Goal: Information Seeking & Learning: Learn about a topic

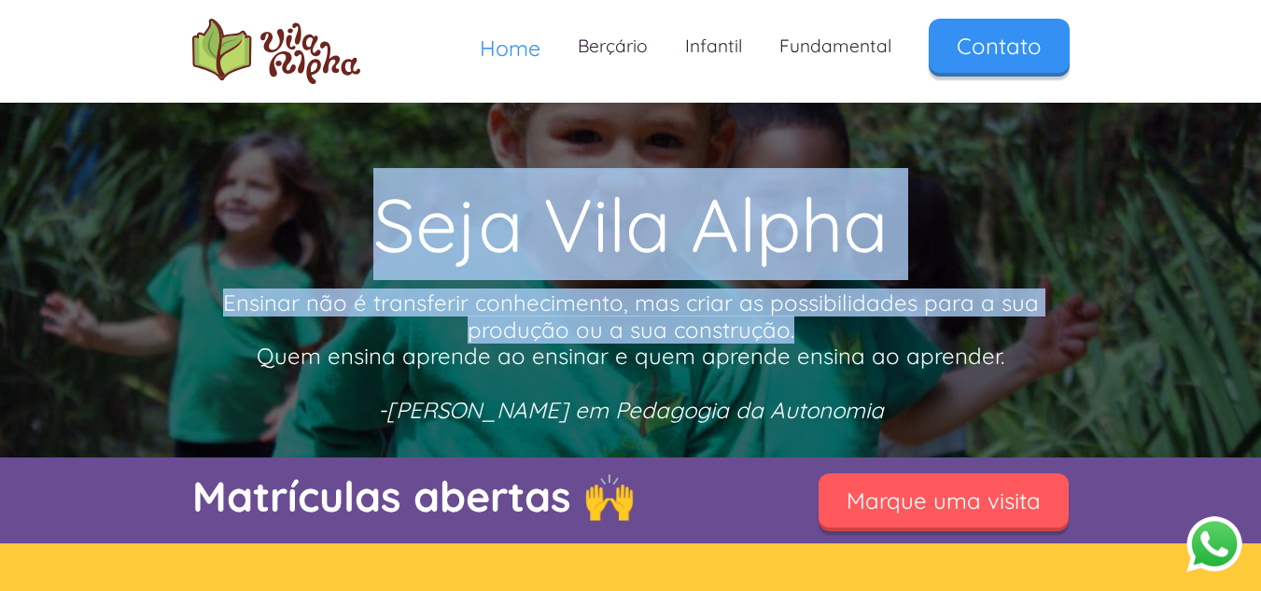
drag, startPoint x: 392, startPoint y: 206, endPoint x: 1067, endPoint y: 339, distance: 687.8
click at [1068, 339] on div "Seja Vila Alpha Ensinar não é transferir conhecimento, mas criar as possibilida…" at bounding box center [630, 311] width 877 height 304
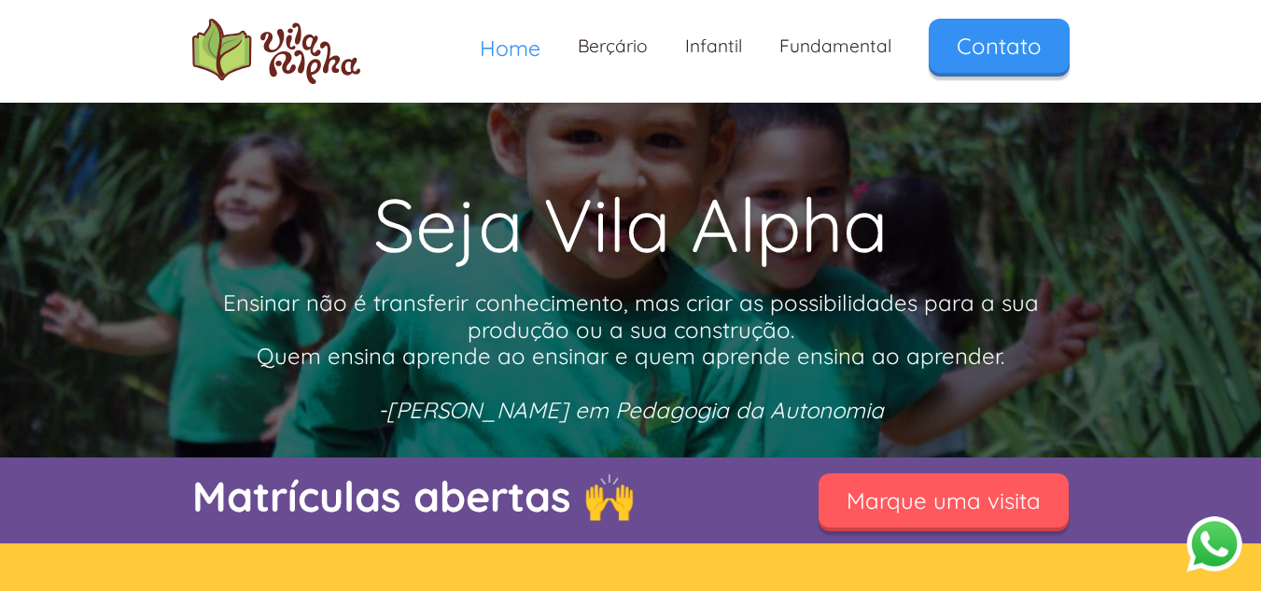
click at [952, 349] on p "Ensinar não é transferir conhecimento, mas criar as possibilidades para a sua p…" at bounding box center [630, 356] width 877 height 134
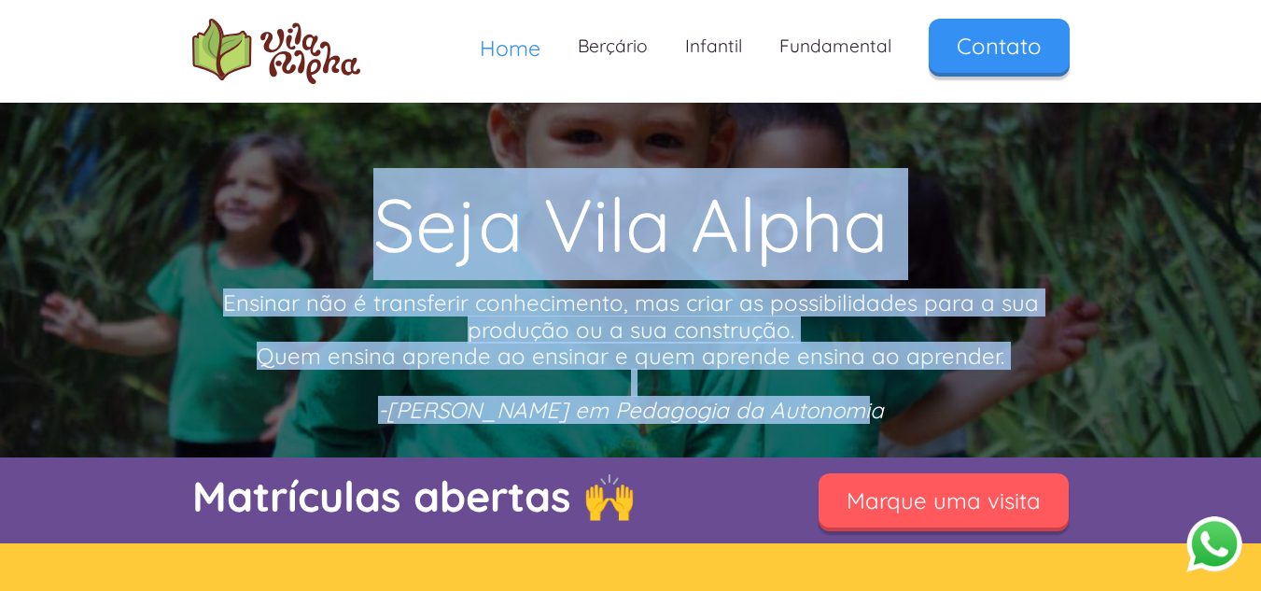
drag, startPoint x: 689, startPoint y: 353, endPoint x: 374, endPoint y: 223, distance: 340.3
click at [374, 223] on div "Seja Vila Alpha Ensinar não é transferir conhecimento, mas criar as possibilida…" at bounding box center [630, 311] width 877 height 304
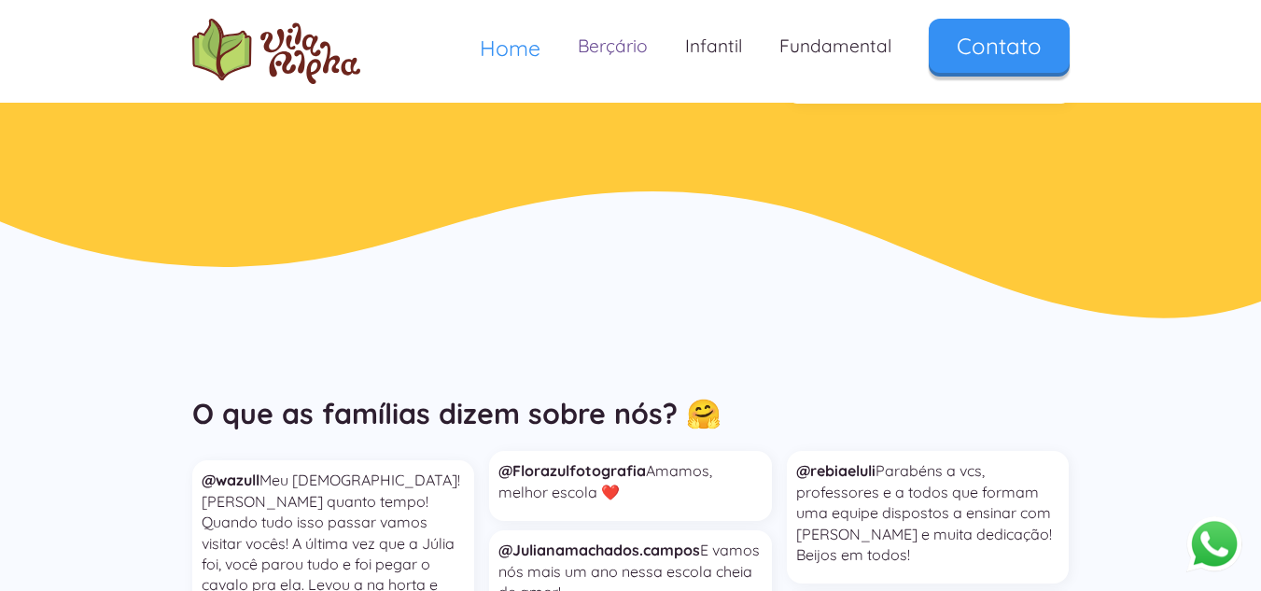
scroll to position [4200, 0]
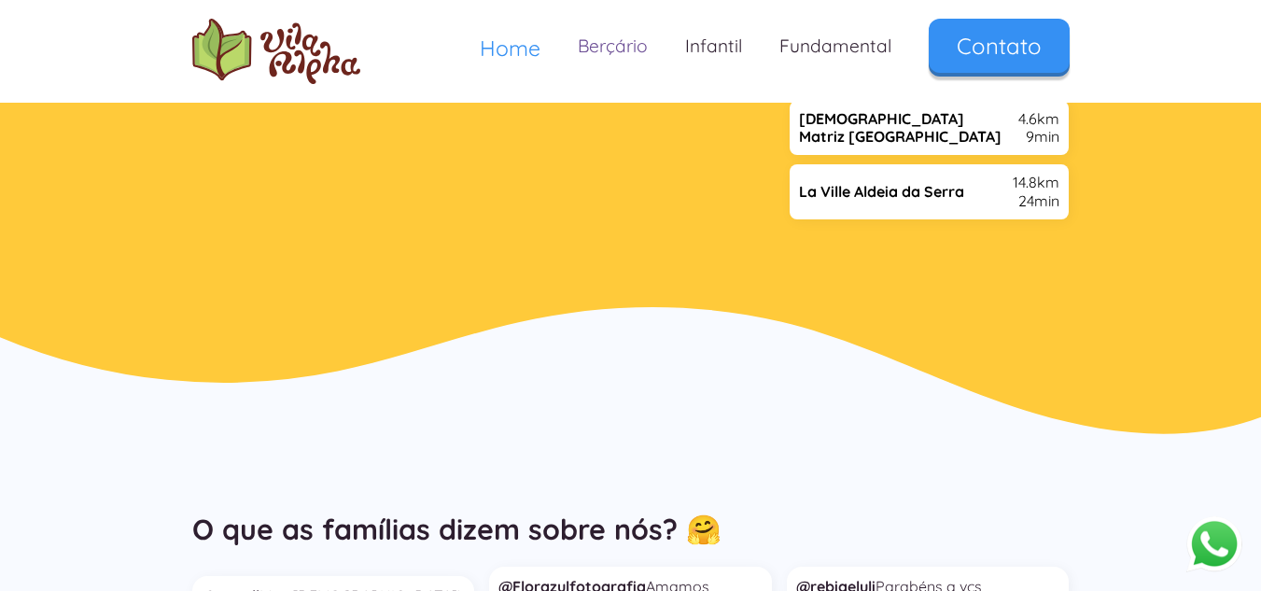
click at [607, 45] on link "Berçário" at bounding box center [612, 46] width 107 height 55
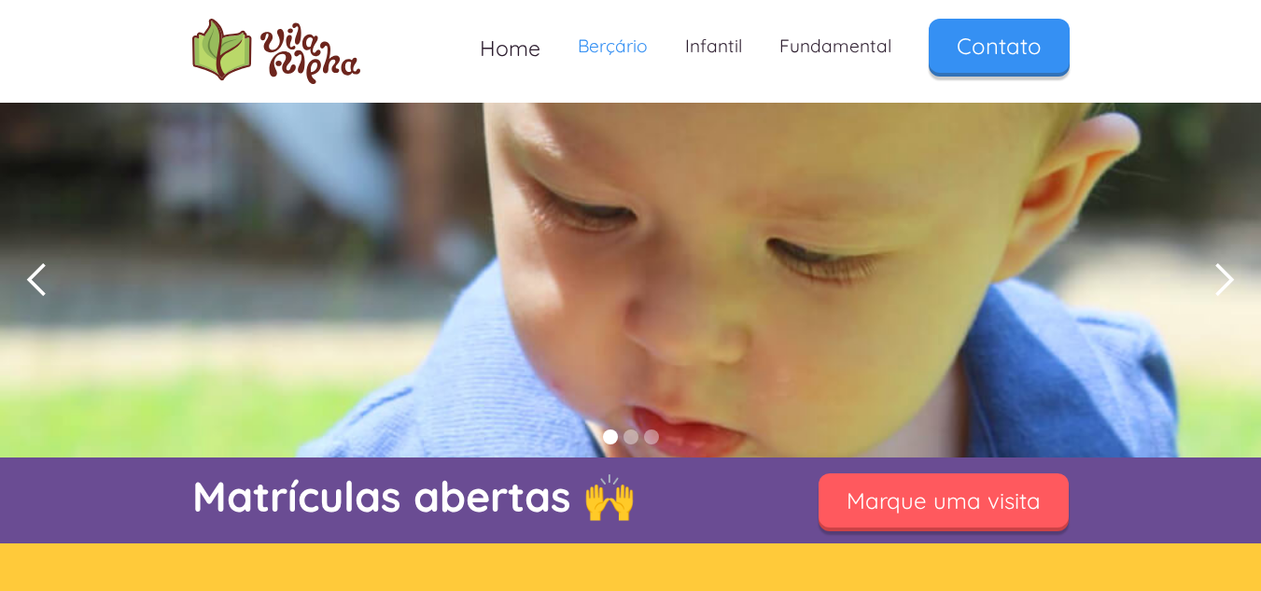
click at [1229, 259] on div "next slide" at bounding box center [1223, 280] width 75 height 355
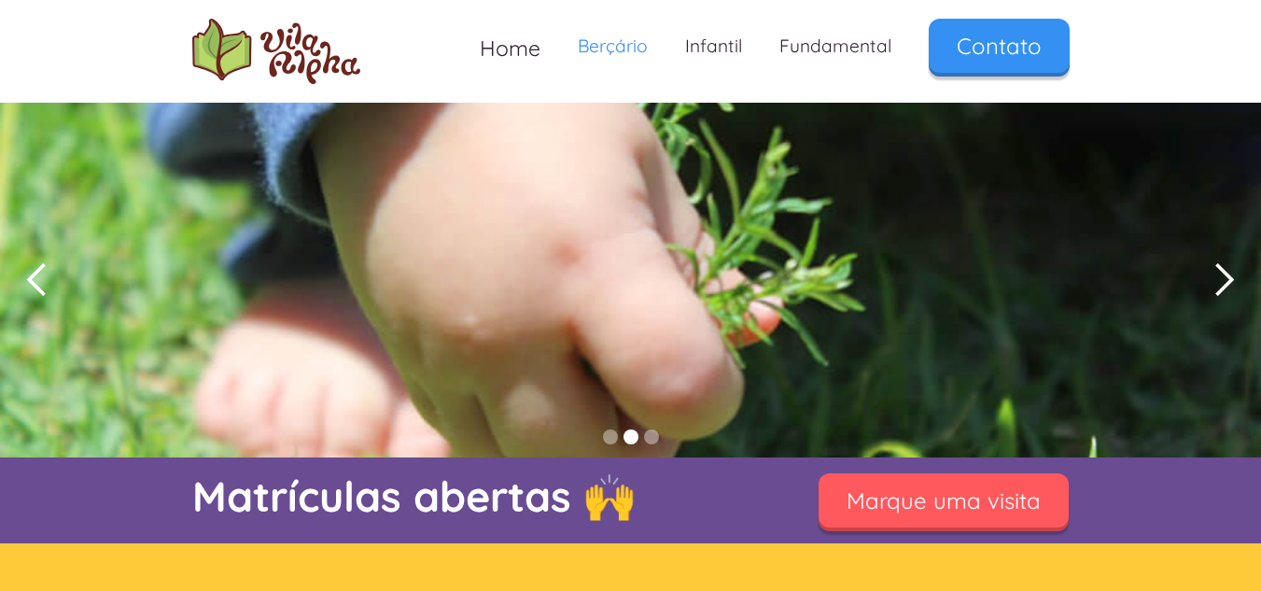
click at [1226, 274] on div "next slide" at bounding box center [1223, 279] width 37 height 37
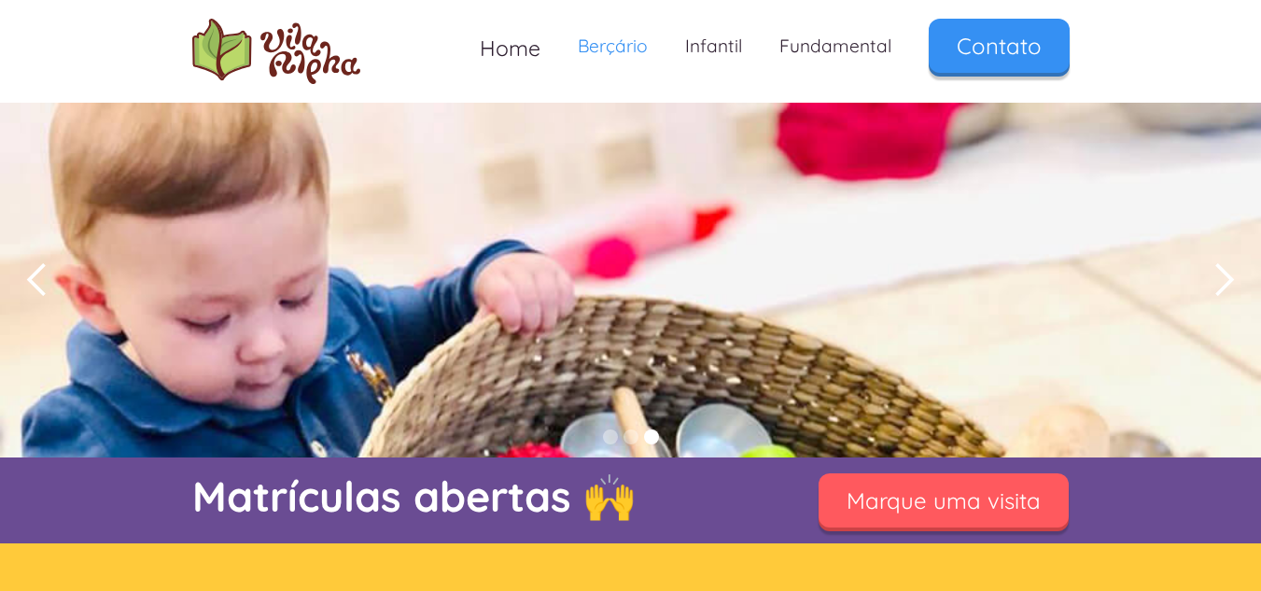
click at [1226, 274] on div "next slide" at bounding box center [1223, 279] width 37 height 37
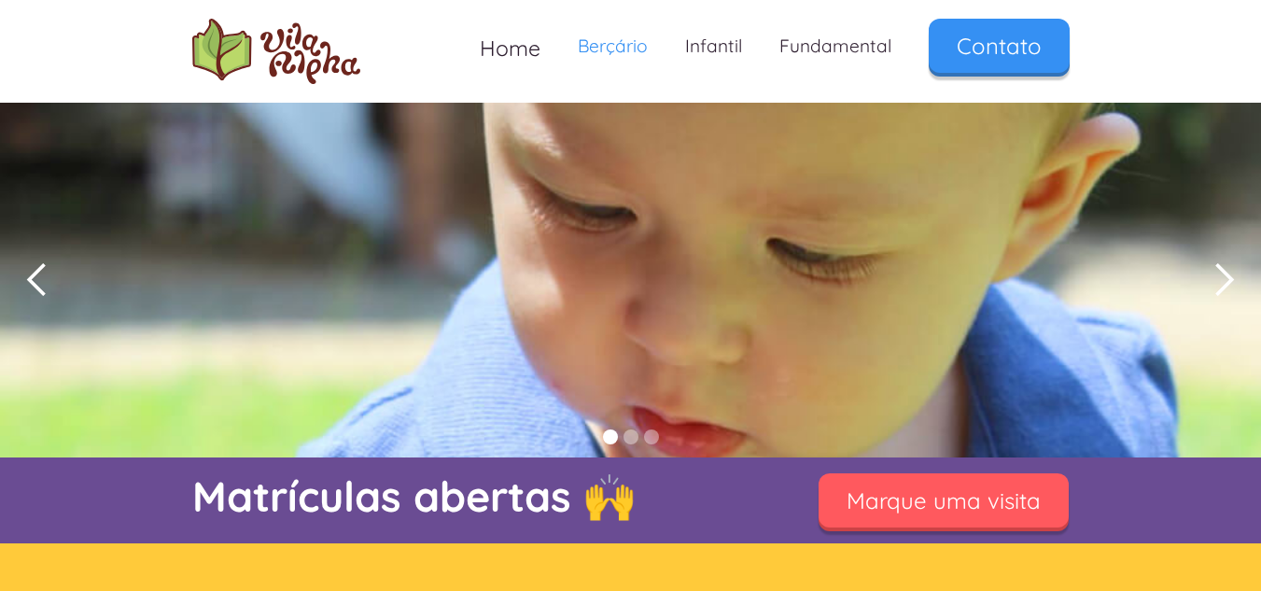
click at [1226, 274] on div "next slide" at bounding box center [1223, 279] width 37 height 37
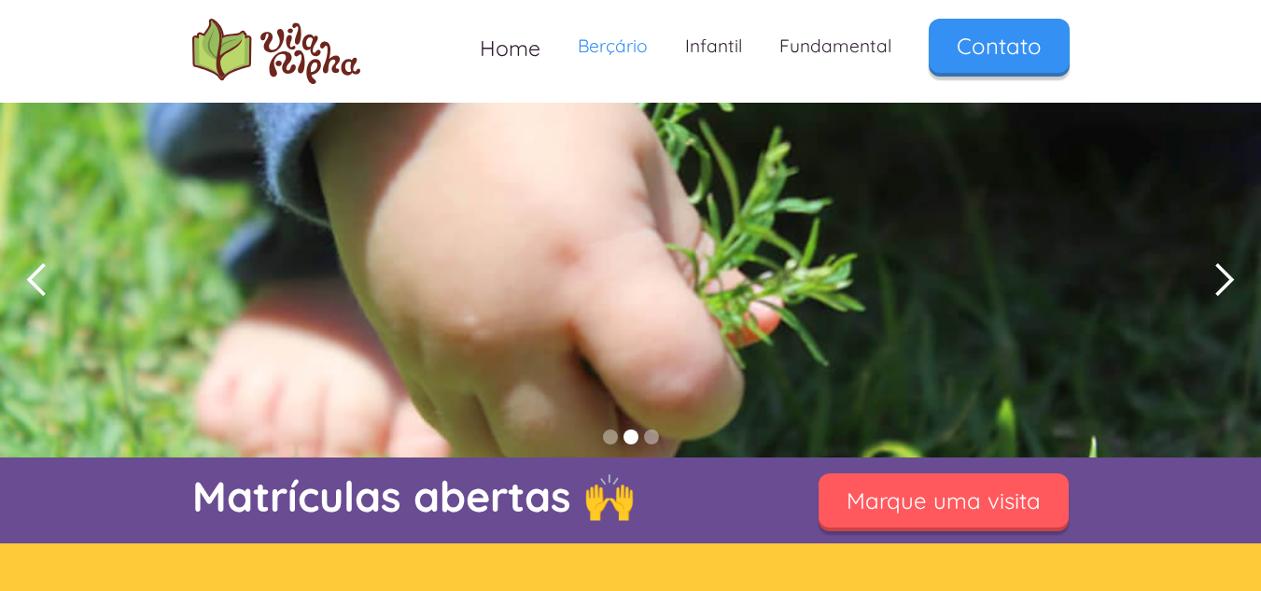
click at [1226, 274] on div "next slide" at bounding box center [1223, 279] width 37 height 37
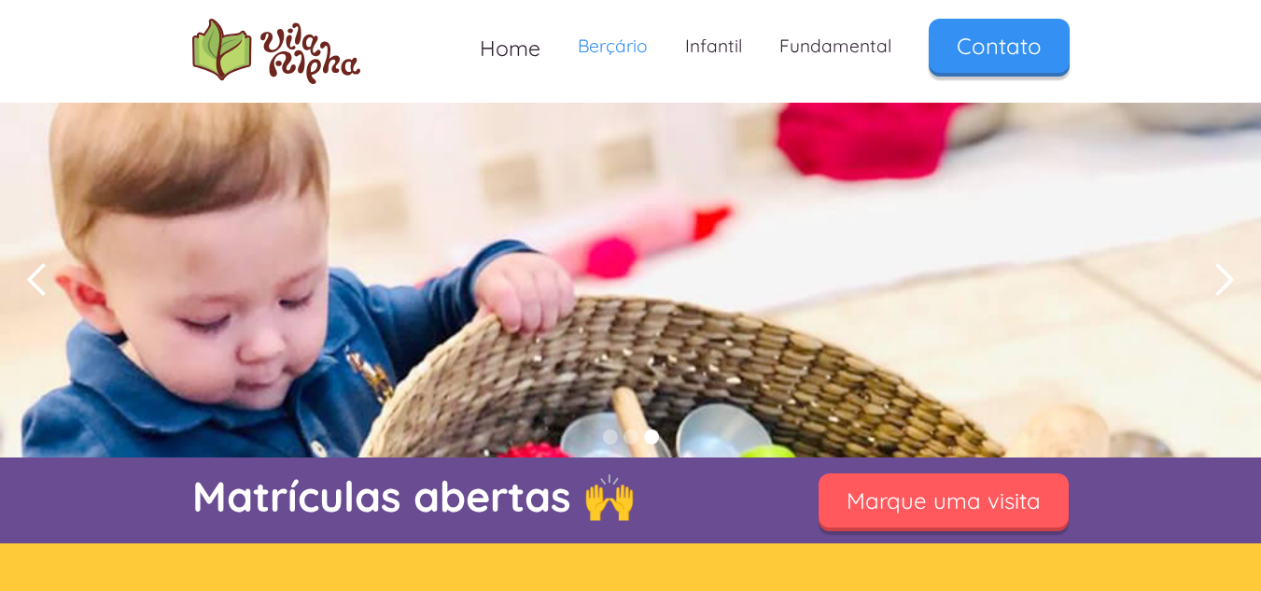
click at [1226, 274] on div "next slide" at bounding box center [1223, 279] width 37 height 37
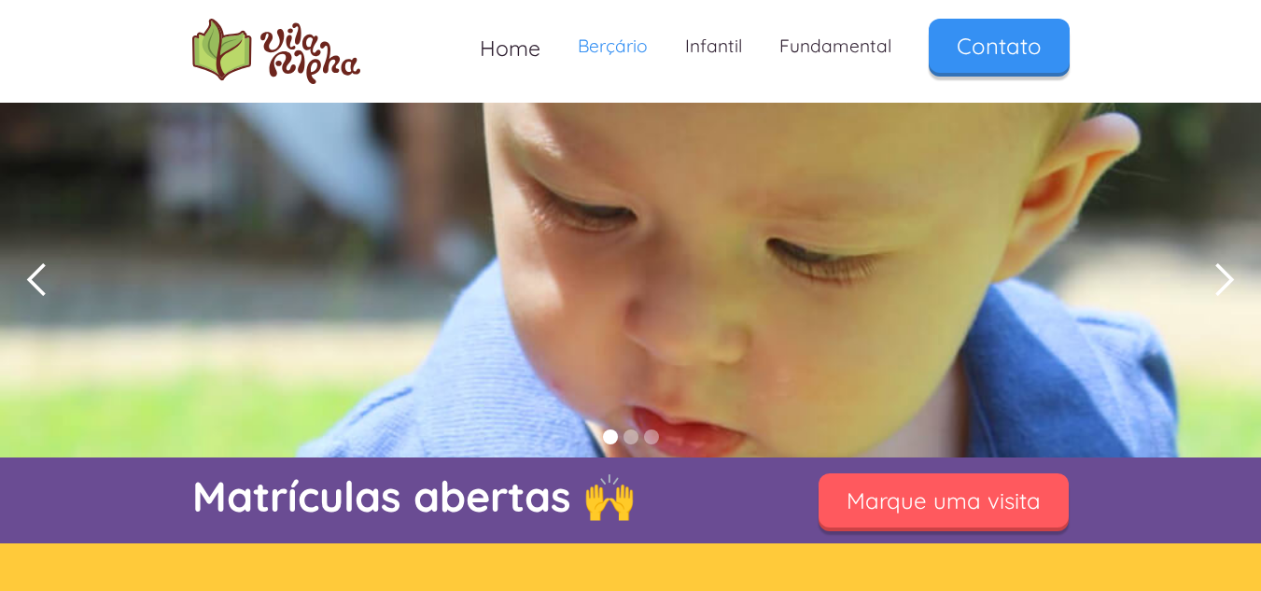
click at [1226, 274] on div "next slide" at bounding box center [1223, 279] width 37 height 37
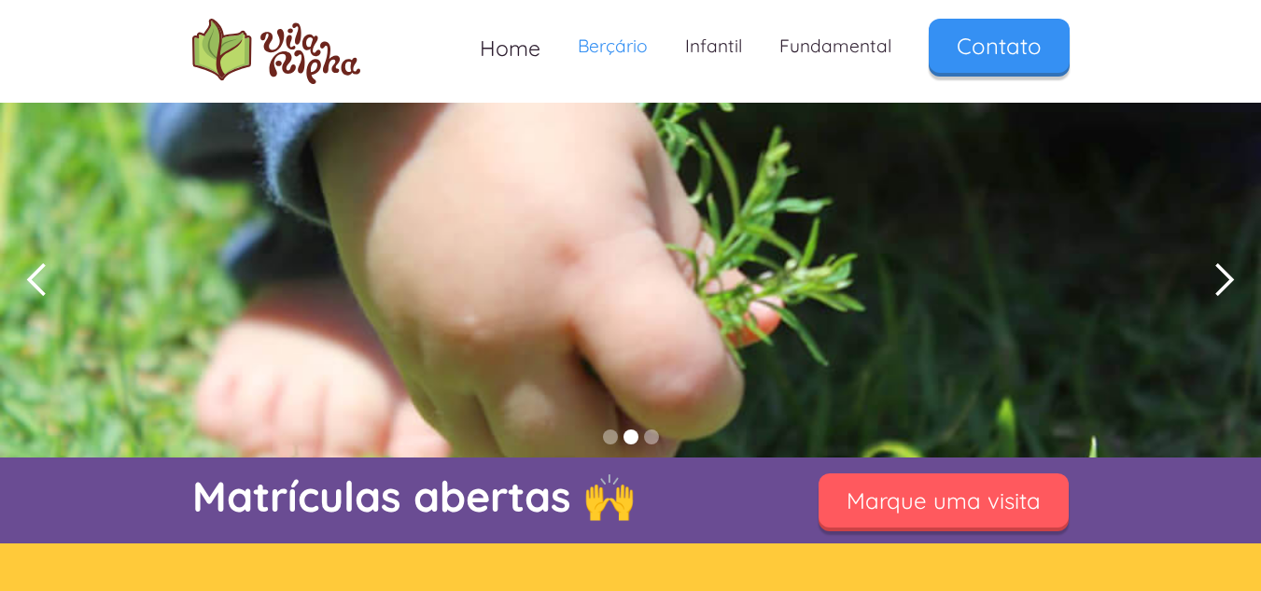
click at [1226, 274] on div "next slide" at bounding box center [1223, 279] width 37 height 37
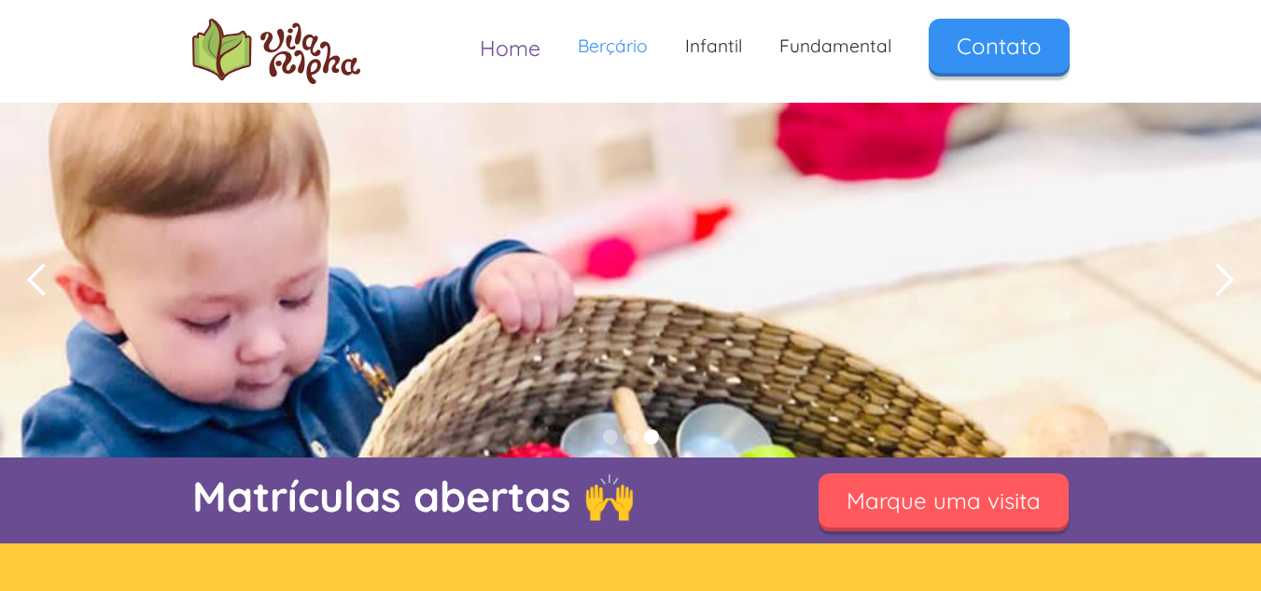
click at [505, 59] on span "Home" at bounding box center [510, 48] width 61 height 27
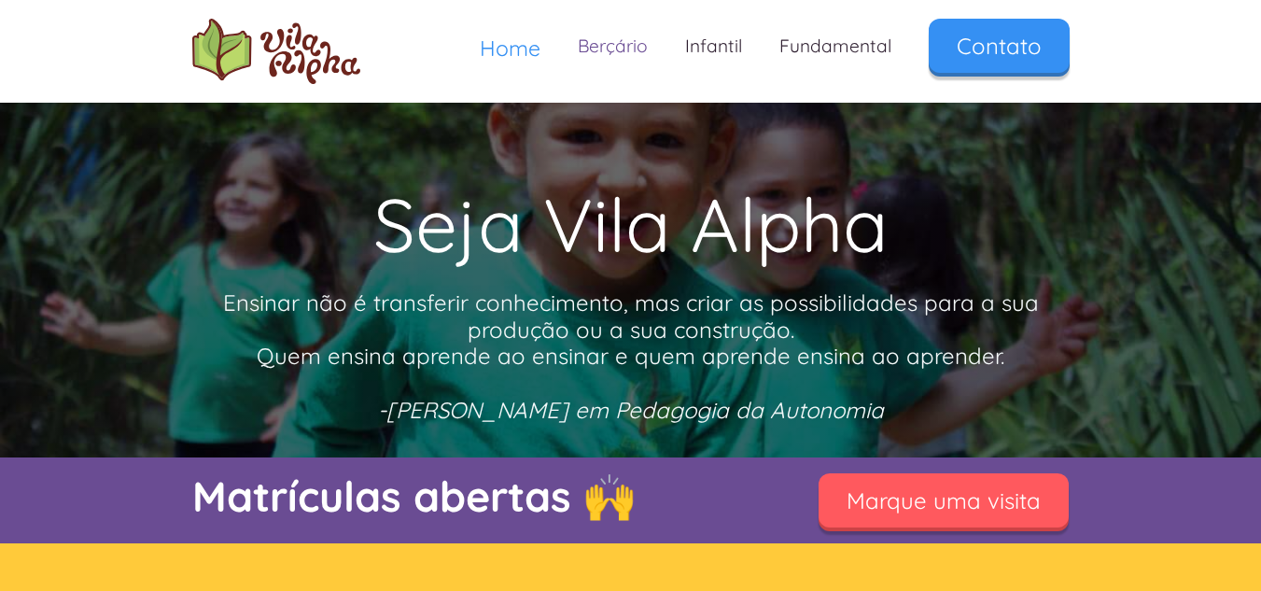
click at [627, 47] on link "Berçário" at bounding box center [612, 46] width 107 height 55
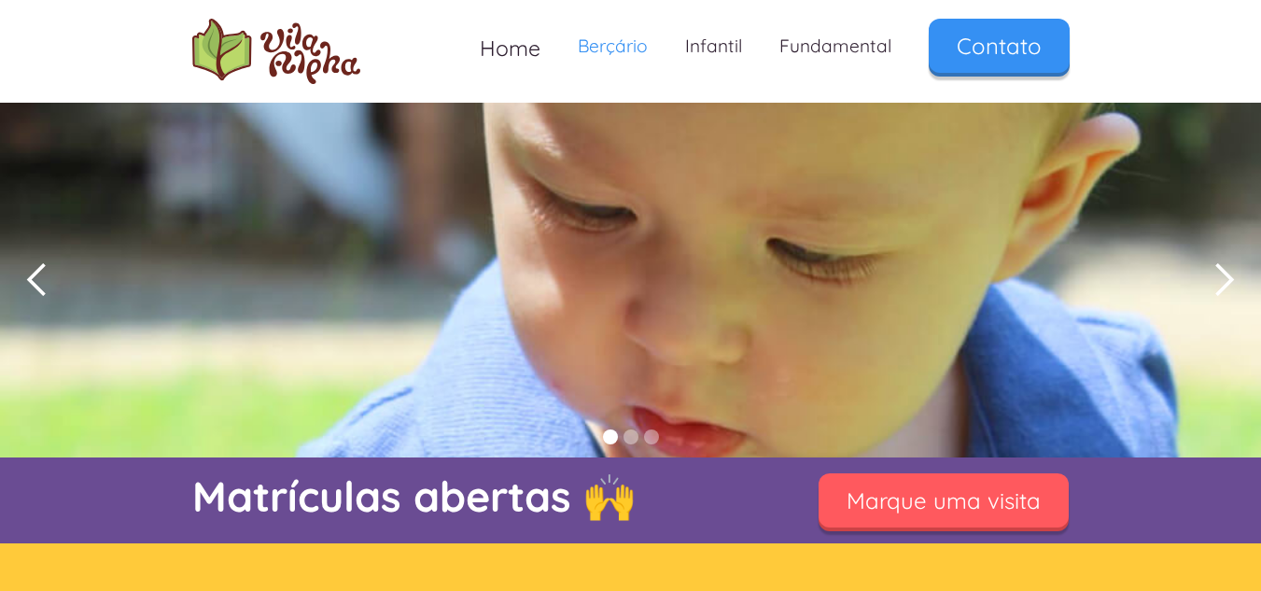
click at [737, 35] on link "Infantil" at bounding box center [713, 46] width 94 height 55
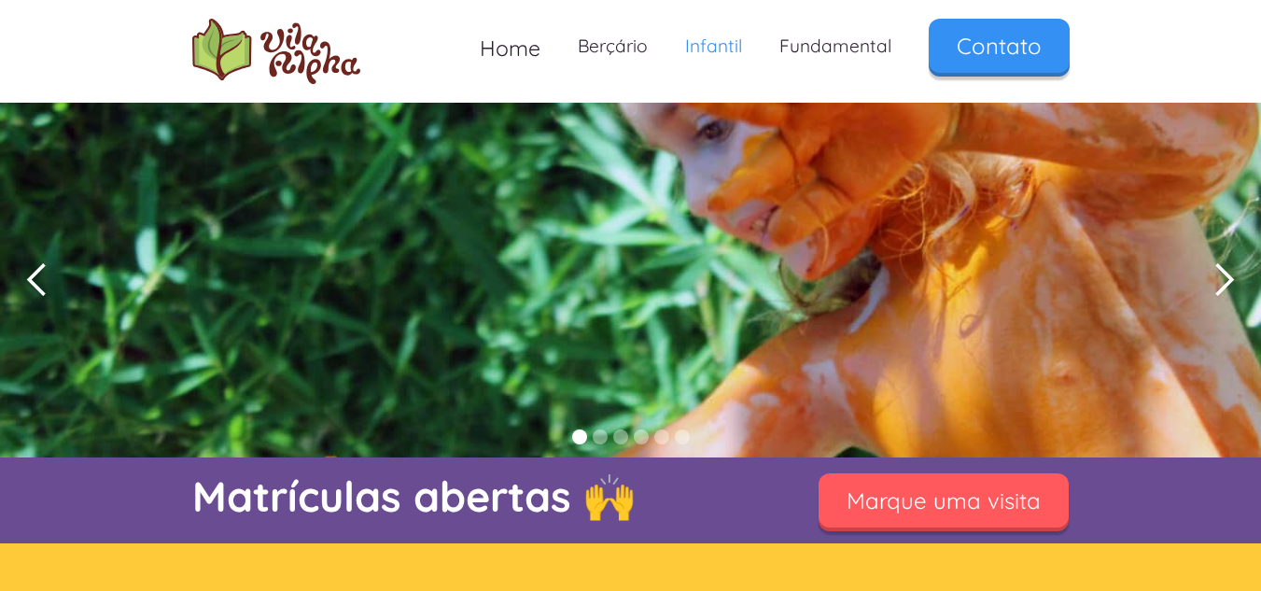
click at [1241, 270] on div "next slide" at bounding box center [1223, 279] width 37 height 37
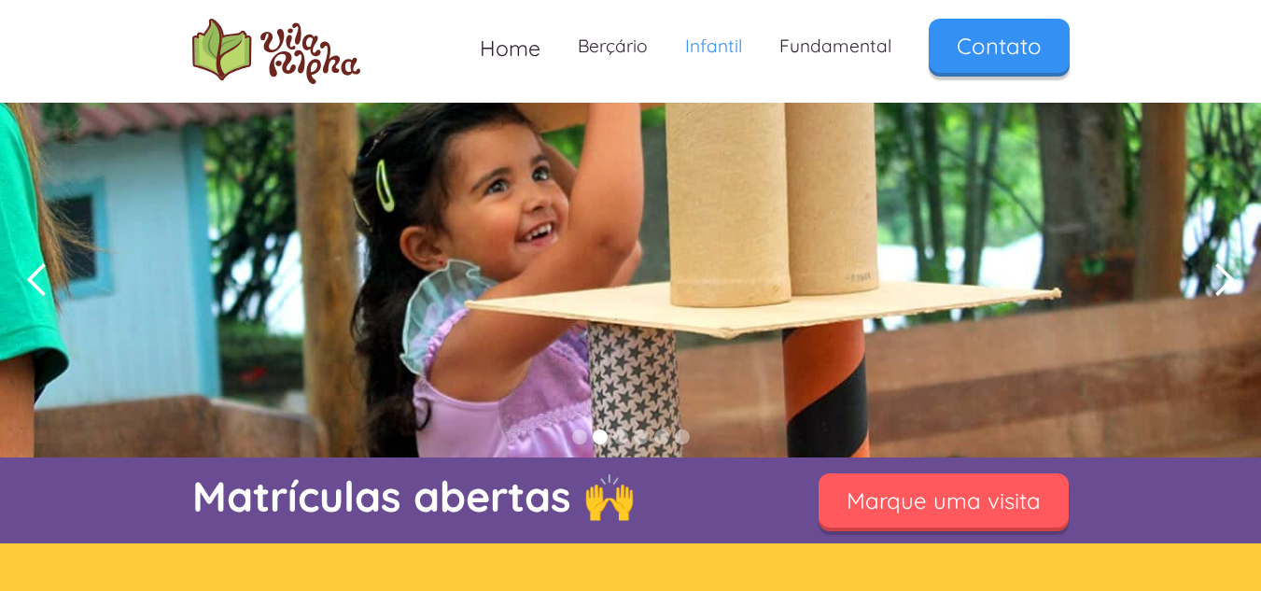
click at [1228, 270] on div "next slide" at bounding box center [1223, 279] width 37 height 37
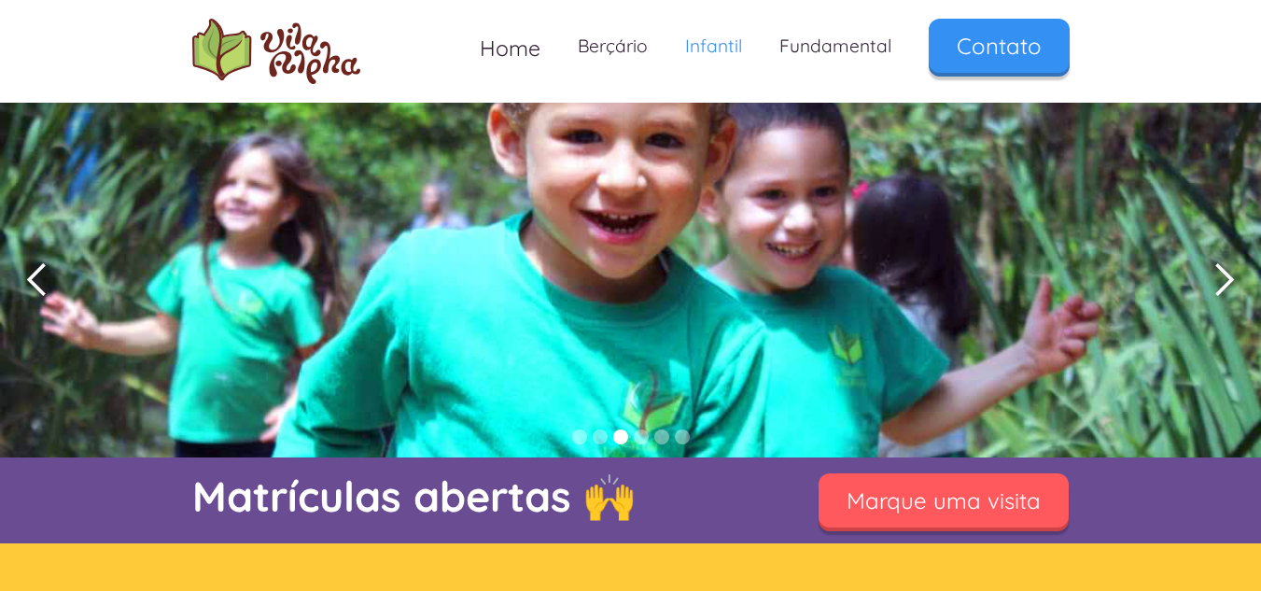
click at [1228, 270] on div "next slide" at bounding box center [1223, 279] width 37 height 37
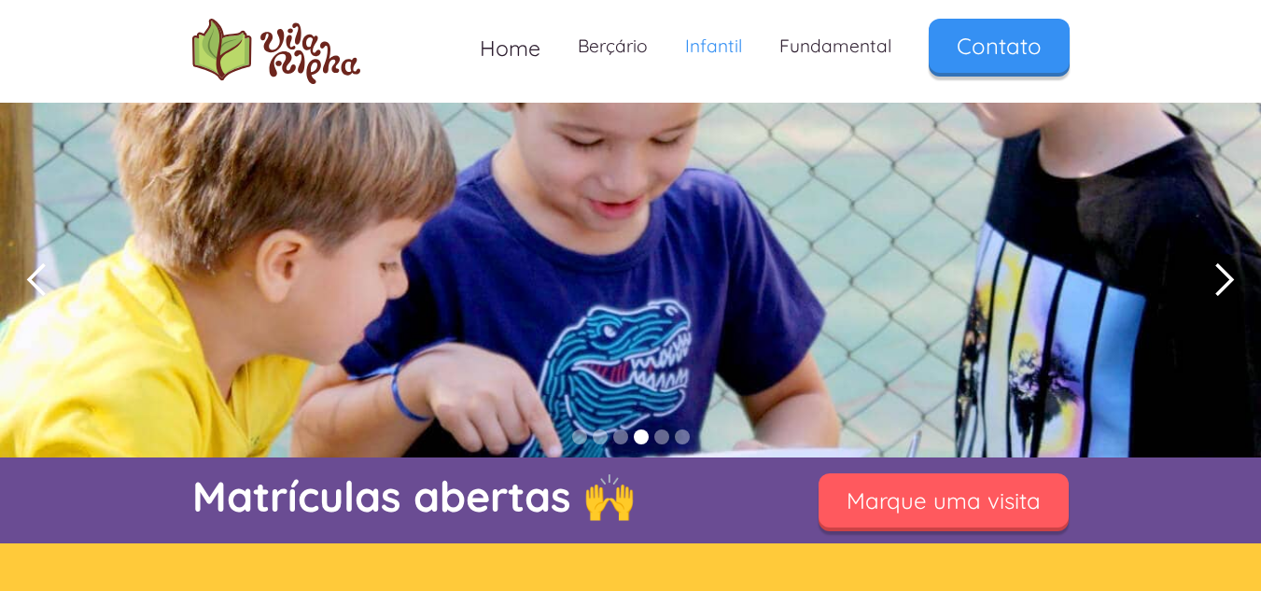
click at [1228, 270] on div "next slide" at bounding box center [1223, 279] width 37 height 37
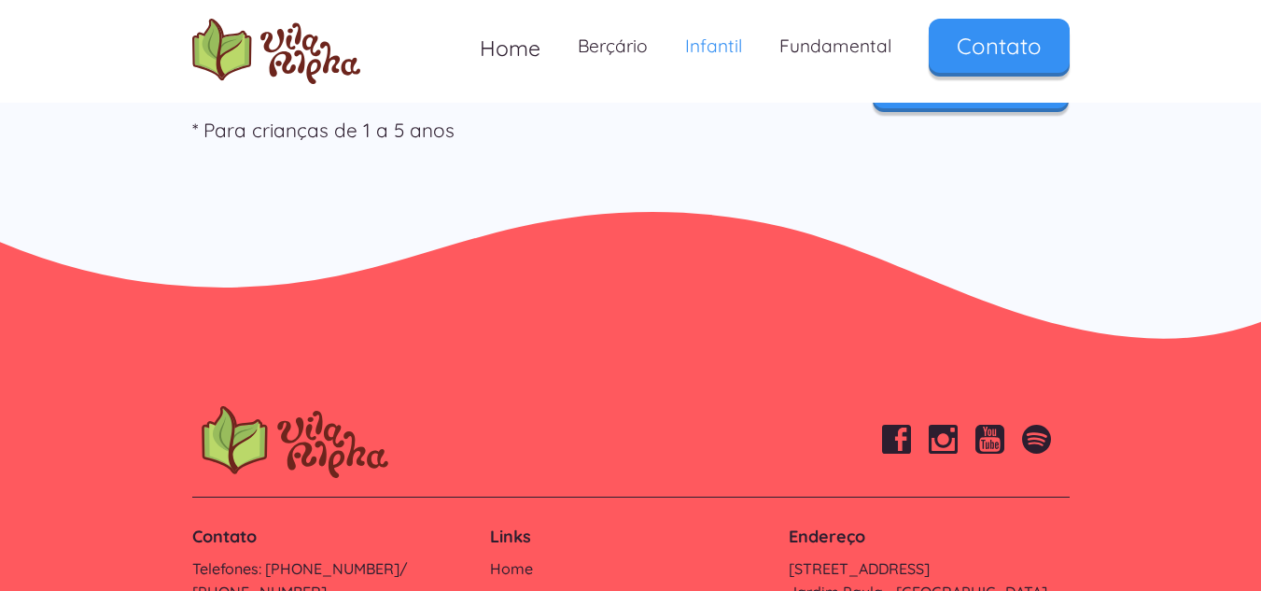
scroll to position [6196, 0]
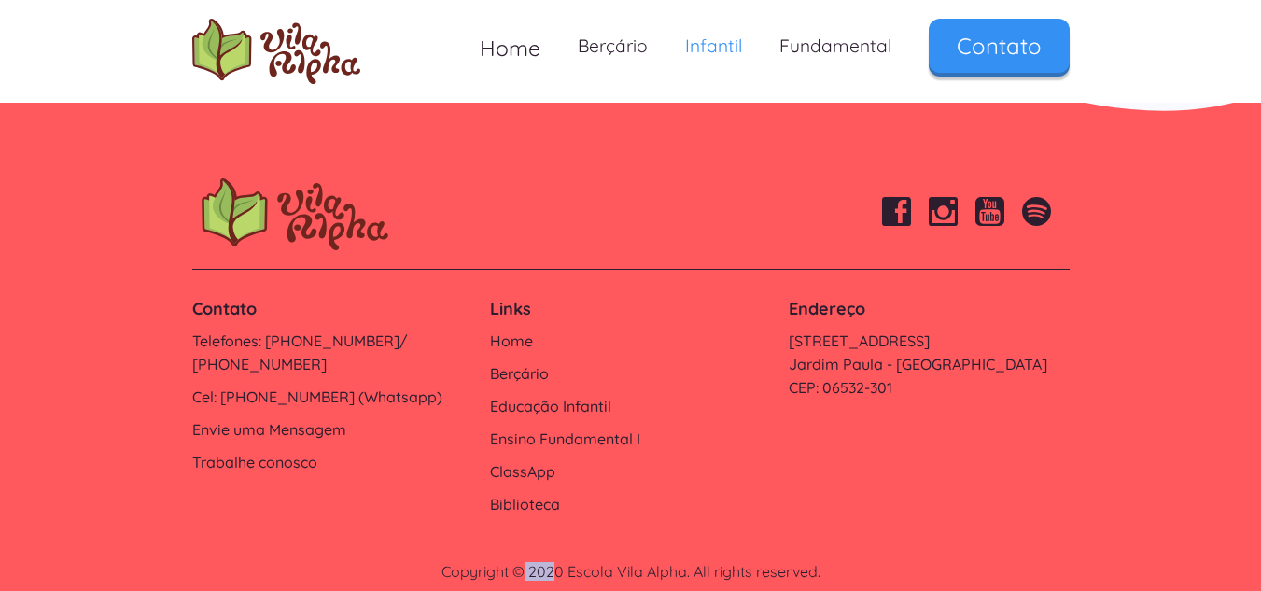
drag, startPoint x: 556, startPoint y: 540, endPoint x: 526, endPoint y: 540, distance: 29.9
click at [526, 563] on div "Copyright © 2020 Escola Vila Alpha. All rights reserved." at bounding box center [630, 572] width 877 height 18
click at [549, 563] on div "Copyright © 2020 Escola Vila Alpha. All rights reserved." at bounding box center [630, 572] width 877 height 18
click at [561, 563] on div "Copyright © 2020 Escola Vila Alpha. All rights reserved." at bounding box center [630, 572] width 877 height 18
drag, startPoint x: 564, startPoint y: 541, endPoint x: 521, endPoint y: 541, distance: 42.9
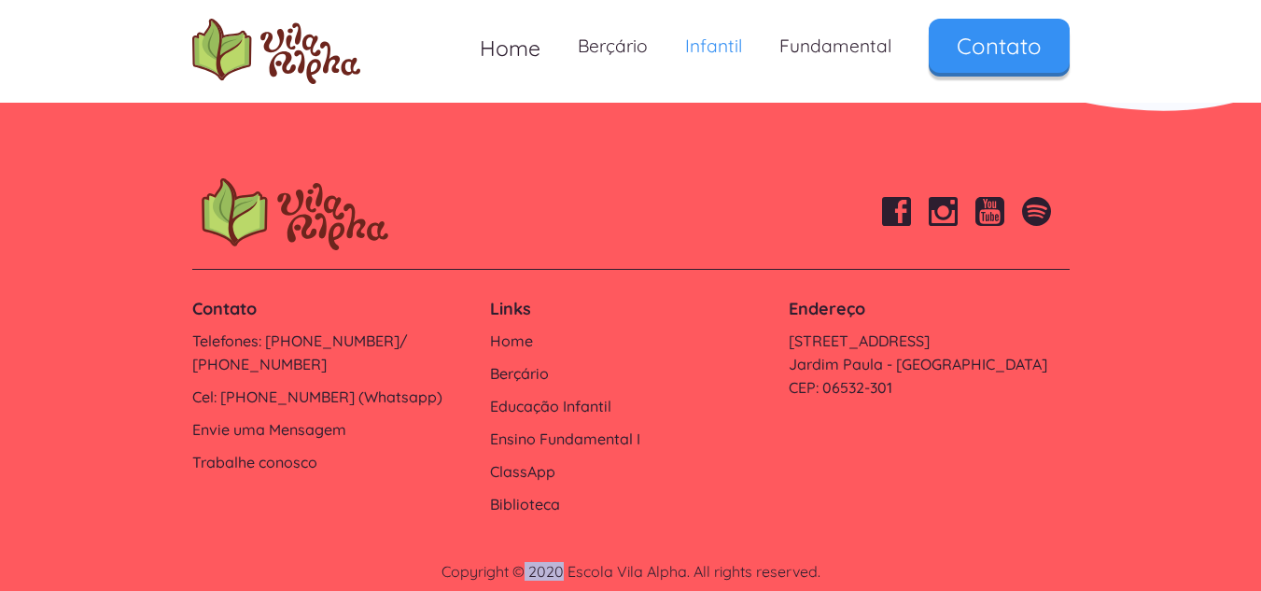
click at [521, 563] on div "Copyright © 2020 Escola Vila Alpha. All rights reserved." at bounding box center [630, 572] width 877 height 18
click at [856, 563] on div "Copyright © 2020 Escola Vila Alpha. All rights reserved." at bounding box center [630, 572] width 877 height 18
click at [534, 493] on link "Biblioteca" at bounding box center [630, 504] width 280 height 23
